Goal: Transaction & Acquisition: Purchase product/service

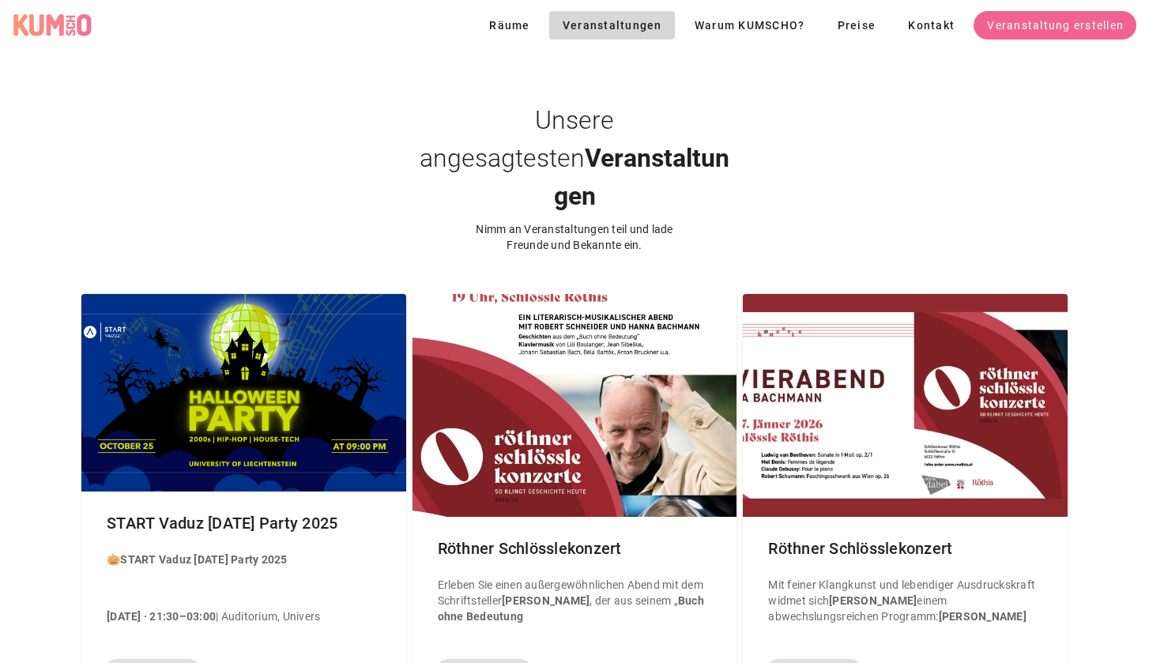
click at [861, 136] on div "Unsere angesagtesten Veranstaltungen Nimm an Veranstaltungen teil und lade Freu…" at bounding box center [574, 152] width 1149 height 202
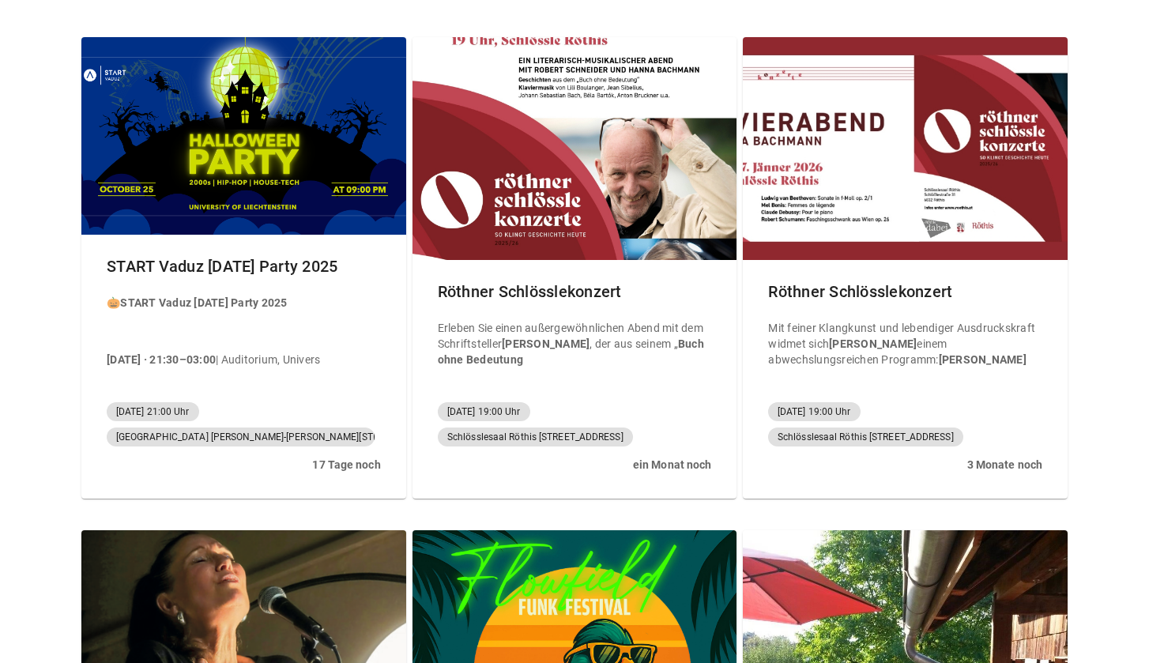
scroll to position [435, 0]
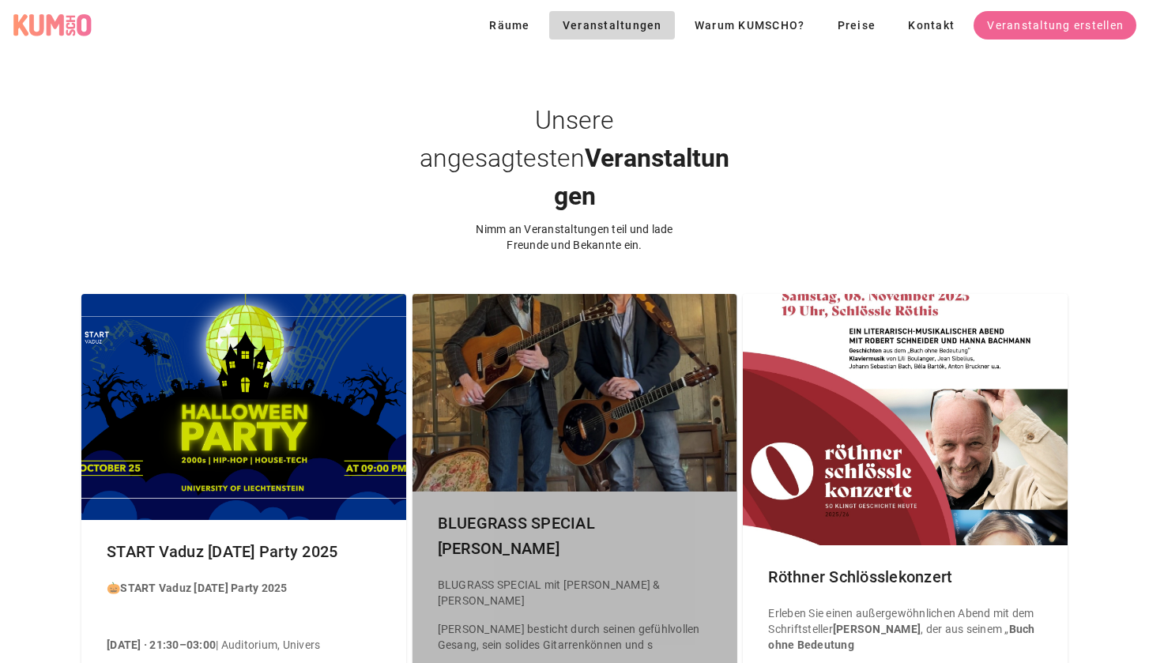
click at [564, 345] on div at bounding box center [575, 393] width 325 height 198
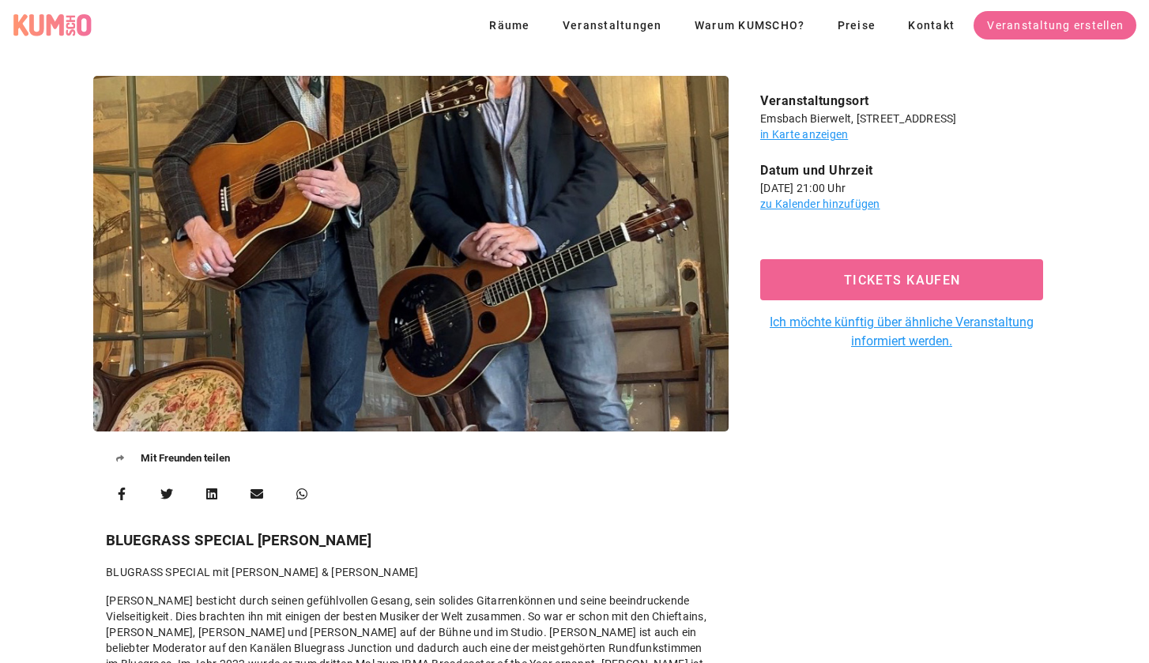
click at [564, 345] on div at bounding box center [411, 254] width 636 height 356
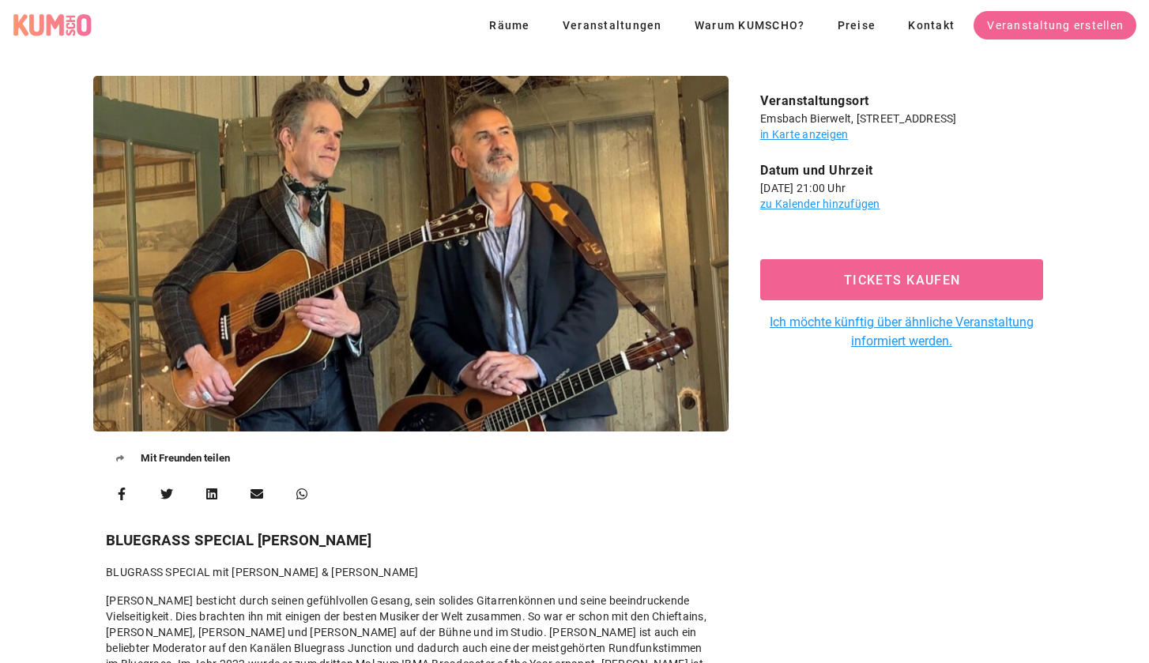
click at [659, 527] on div "Mit Freunden teilen BLUEGRASS SPECIAL Chris Jones BLUGRASS SPECIAL mit Chris Jo…" at bounding box center [411, 395] width 655 height 659
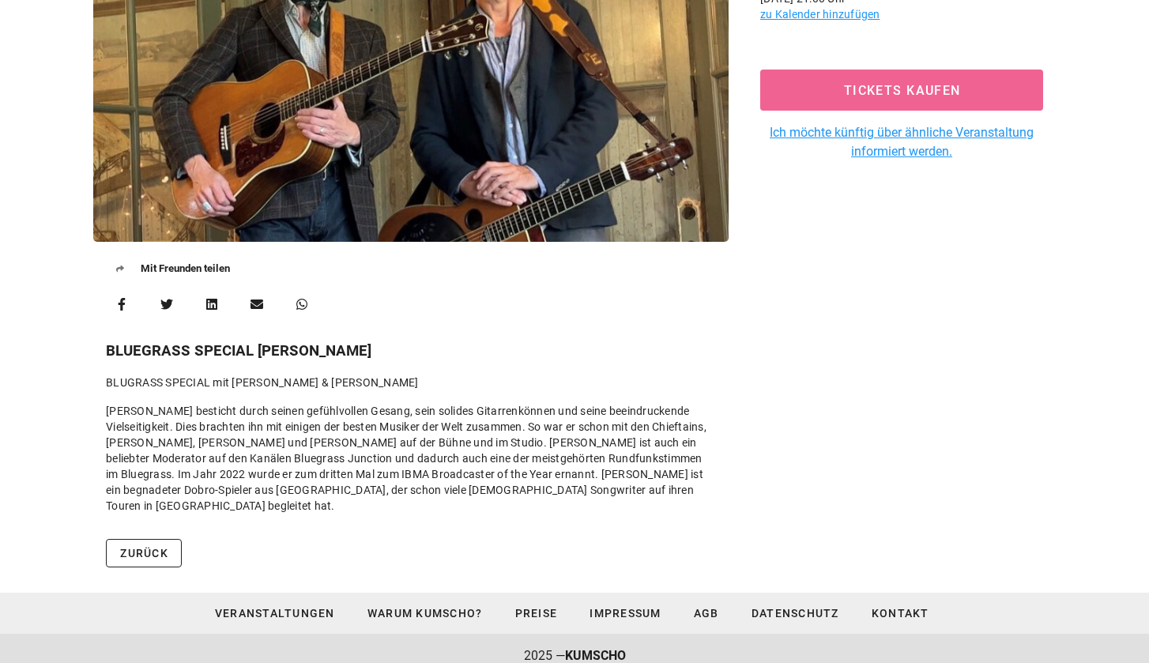
scroll to position [189, 0]
click at [779, 336] on div "Veranstaltungsort Emsbach Bierwelt, Mühlgasse 1, 6845 Hohenems in Karte anzeige…" at bounding box center [901, 206] width 327 height 659
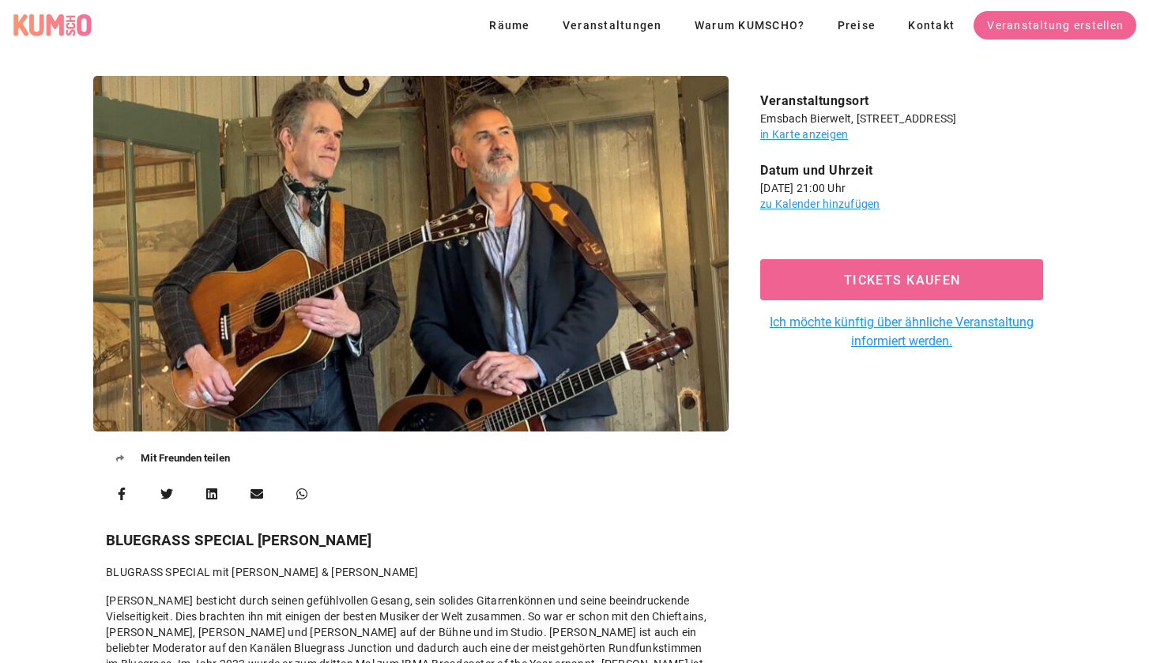
scroll to position [0, 0]
click at [877, 281] on span "Tickets kaufen" at bounding box center [902, 280] width 247 height 15
click at [421, 44] on div "Räume Veranstaltungen Warum KUMSCHO? Preise Kontakt Veranstaltung erstellen" at bounding box center [574, 25] width 1149 height 51
click at [441, 498] on div "Mit Freunden teilen BLUEGRASS SPECIAL Chris Jones BLUGRASS SPECIAL mit Chris Jo…" at bounding box center [411, 395] width 655 height 659
click at [531, 523] on div "Mit Freunden teilen BLUEGRASS SPECIAL Chris Jones BLUGRASS SPECIAL mit Chris Jo…" at bounding box center [411, 395] width 655 height 659
